Goal: Task Accomplishment & Management: Complete application form

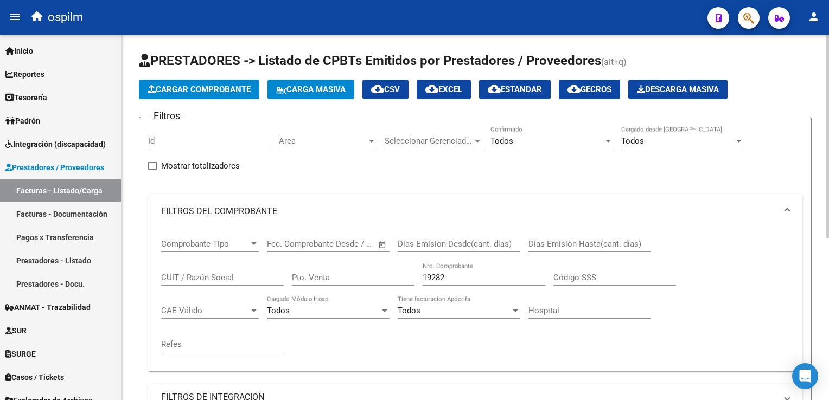
scroll to position [26, 0]
click at [208, 99] on app-list-header "PRESTADORES -> Listado de CPBTs Emitidos por Prestadores / Proveedores (alt+q) …" at bounding box center [475, 297] width 672 height 491
click at [180, 93] on span "Cargar Comprobante" at bounding box center [198, 90] width 103 height 10
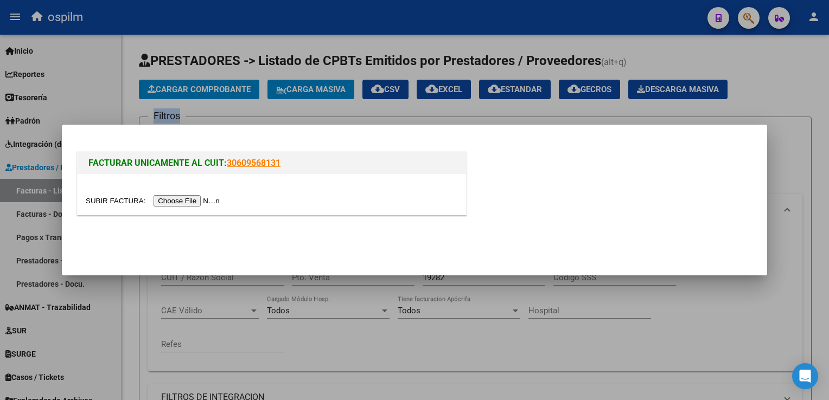
click at [193, 199] on input "file" at bounding box center [154, 200] width 137 height 11
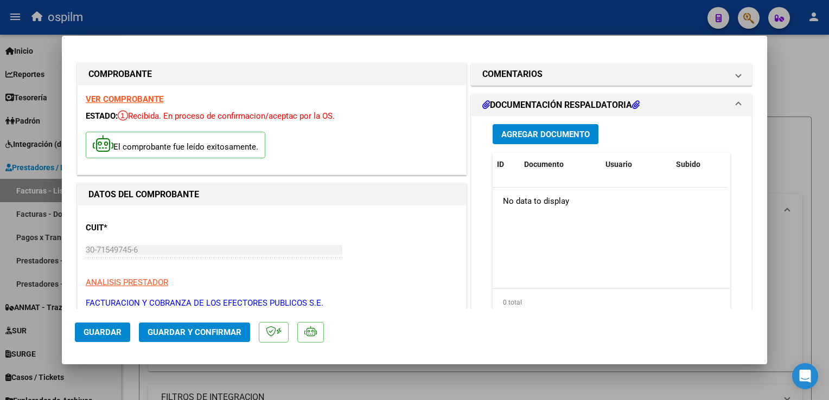
click at [564, 130] on span "Agregar Documento" at bounding box center [545, 135] width 88 height 10
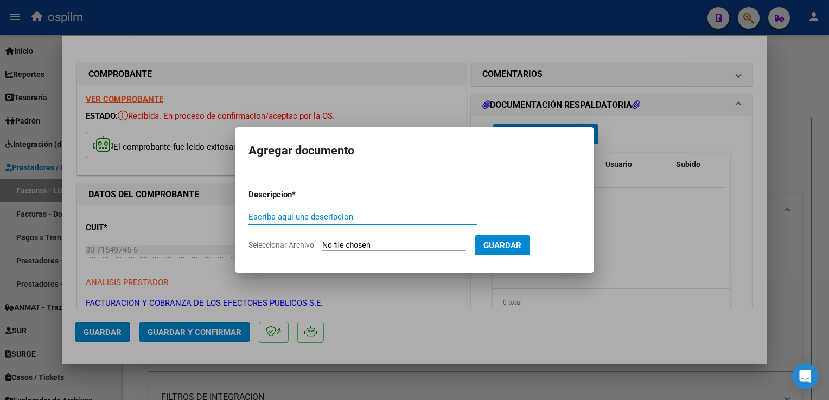
click at [345, 216] on input "Escriba aquí una descripcion" at bounding box center [362, 217] width 229 height 10
type input "Detalle"
click at [450, 240] on app-file-uploader "Seleccionar Archivo" at bounding box center [361, 245] width 226 height 10
click at [400, 241] on input "Seleccionar Archivo" at bounding box center [394, 246] width 144 height 10
type input "C:\fakepath\Anexo 85925.pdf"
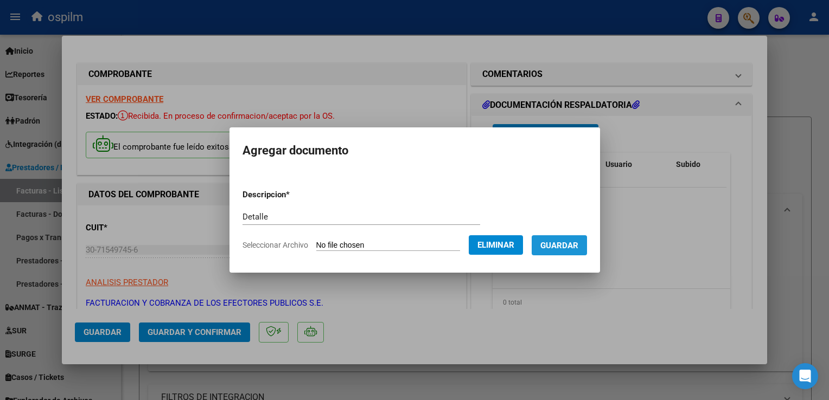
click at [540, 248] on span "Guardar" at bounding box center [559, 246] width 38 height 10
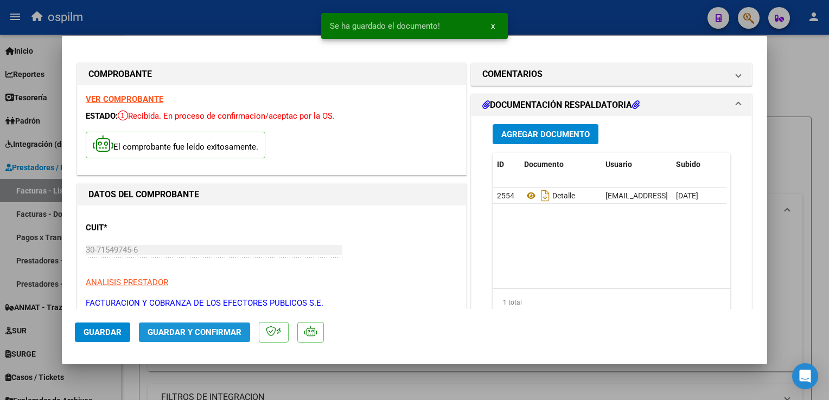
click at [200, 332] on span "Guardar y Confirmar" at bounding box center [194, 333] width 94 height 10
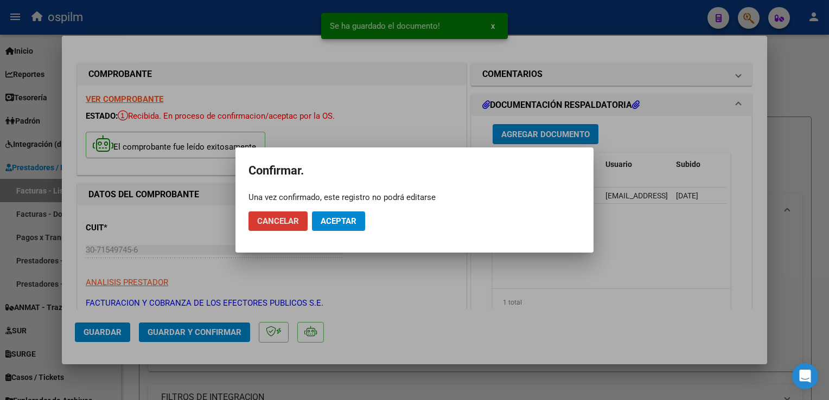
click at [326, 224] on span "Aceptar" at bounding box center [338, 221] width 36 height 10
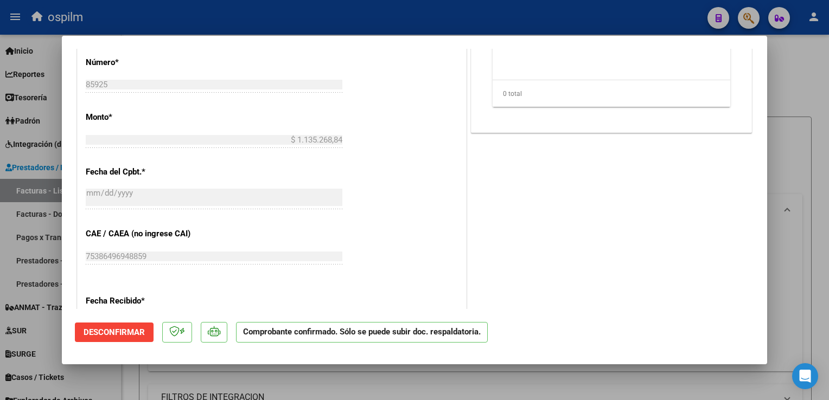
scroll to position [542, 0]
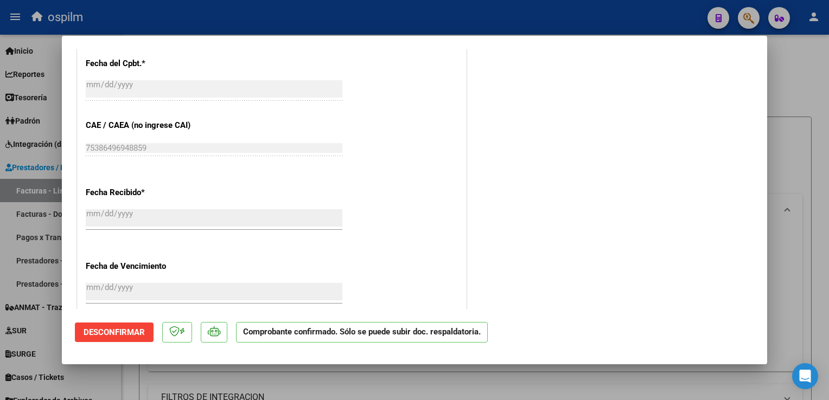
click at [811, 163] on div at bounding box center [414, 200] width 829 height 400
type input "$ 0,00"
